Goal: Information Seeking & Learning: Understand process/instructions

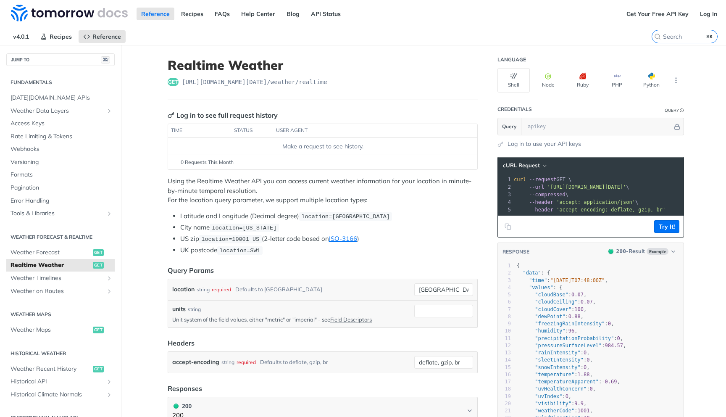
click at [344, 79] on div "get https://api.tomorrow.io/v4 /weather/realtime" at bounding box center [323, 82] width 310 height 8
click at [588, 187] on span "'https://api.tomorrow.io/v4/weather/realtime?location=toronto'" at bounding box center [586, 187] width 79 height 6
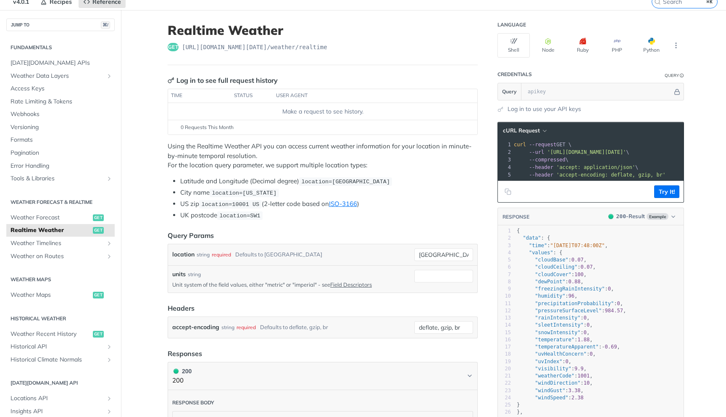
scroll to position [0, 1]
click at [629, 170] on pre "--header 'accept: application/json' \" at bounding box center [626, 167] width 231 height 8
click at [625, 160] on pre "--compressed \" at bounding box center [626, 160] width 231 height 8
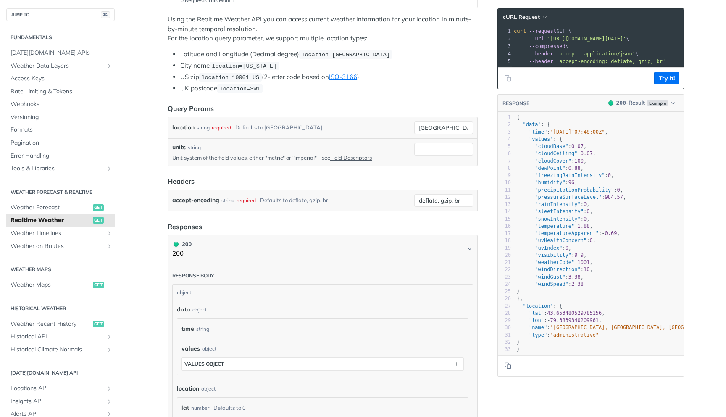
scroll to position [0, 0]
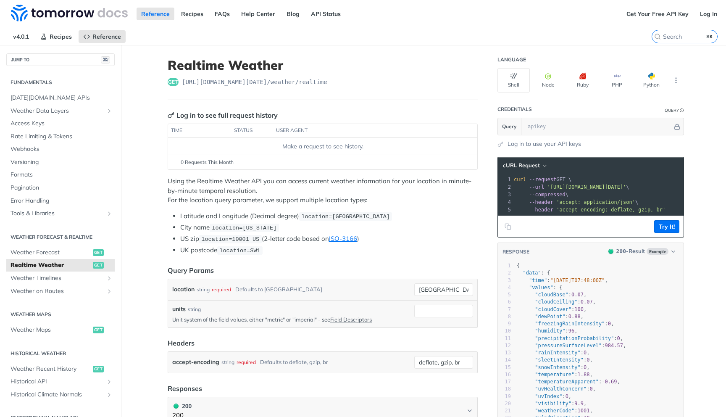
click at [456, 82] on div "get https://api.tomorrow.io/v4 /weather/realtime" at bounding box center [323, 82] width 310 height 8
click at [528, 190] on pre "--url 'https://api.tomorrow.io/v4/weather/realtime?location=toronto' \" at bounding box center [627, 187] width 231 height 8
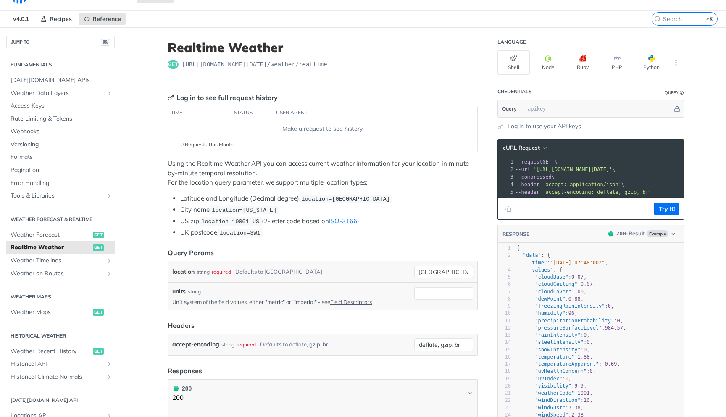
scroll to position [0, 16]
click at [653, 66] on button "Python" at bounding box center [651, 62] width 32 height 24
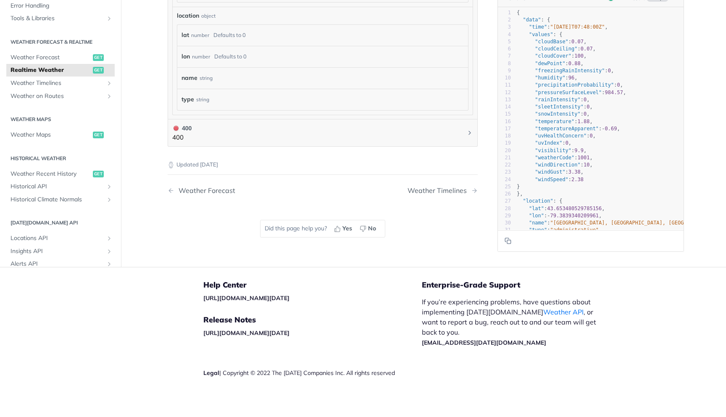
scroll to position [0, 0]
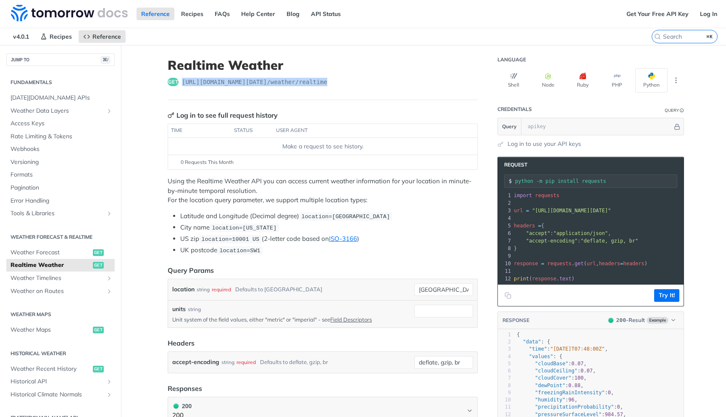
drag, startPoint x: 338, startPoint y: 82, endPoint x: 182, endPoint y: 81, distance: 155.9
click at [182, 81] on div "get https://api.tomorrow.io/v4 /weather/realtime" at bounding box center [323, 82] width 310 height 8
click at [514, 88] on button "Shell" at bounding box center [514, 80] width 32 height 24
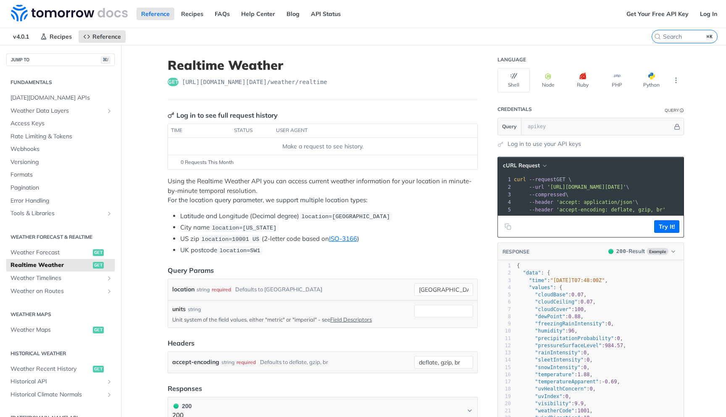
click at [663, 203] on pre "--header 'accept: application/json' \" at bounding box center [627, 202] width 231 height 8
click at [666, 222] on button "Try It!" at bounding box center [666, 226] width 25 height 13
click at [586, 124] on input "text" at bounding box center [598, 126] width 149 height 17
click at [666, 13] on link "Get Your Free API Key" at bounding box center [657, 14] width 71 height 13
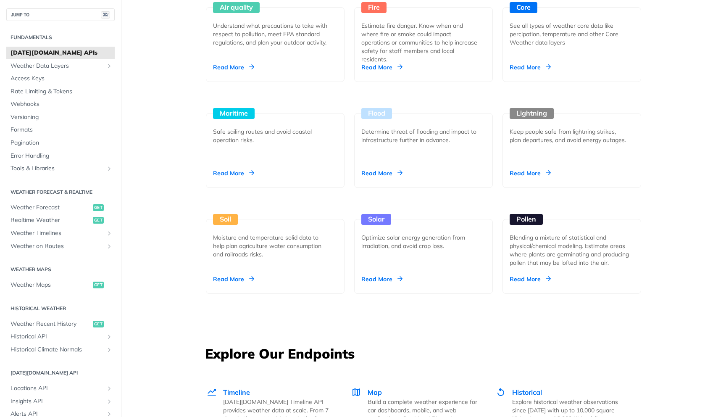
scroll to position [828, 0]
